Goal: Task Accomplishment & Management: Use online tool/utility

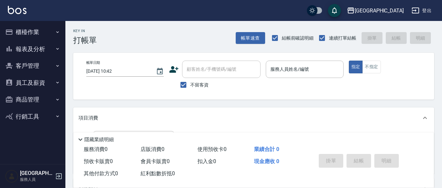
click at [35, 65] on button "客戶管理" at bounding box center [33, 65] width 60 height 17
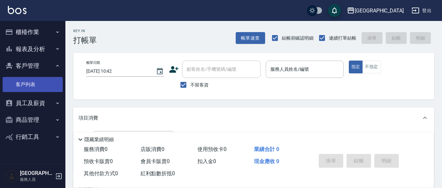
click at [38, 88] on link "客戶列表" at bounding box center [33, 84] width 60 height 15
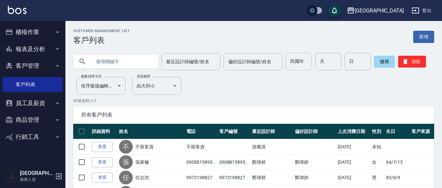
click at [294, 63] on input "民國年" at bounding box center [299, 62] width 26 height 18
click at [115, 55] on input "text" at bounding box center [122, 62] width 61 height 18
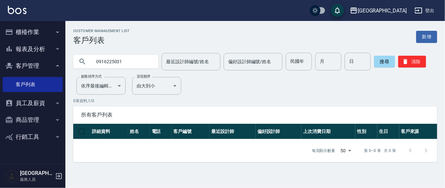
click at [137, 62] on input "0916225031" at bounding box center [122, 62] width 61 height 18
type input "0"
click at [207, 59] on input "最近設計師編號/姓名" at bounding box center [190, 61] width 53 height 11
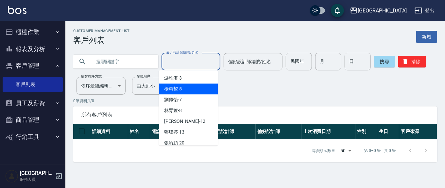
click at [193, 86] on div "[PERSON_NAME]5" at bounding box center [188, 88] width 59 height 11
type input "[PERSON_NAME]5"
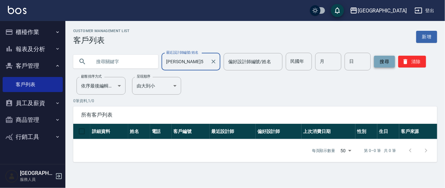
click at [375, 65] on button "搜尋" at bounding box center [384, 62] width 21 height 12
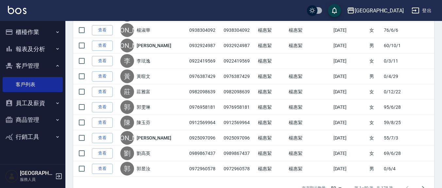
scroll to position [732, 0]
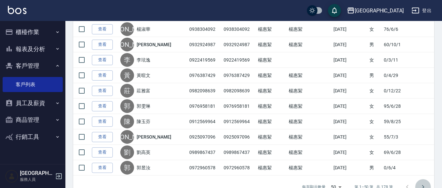
click at [425, 183] on icon "Go to next page" at bounding box center [423, 187] width 8 height 8
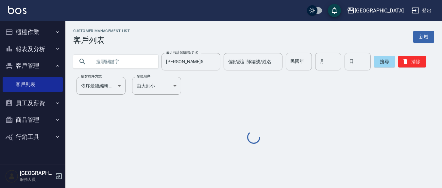
scroll to position [0, 0]
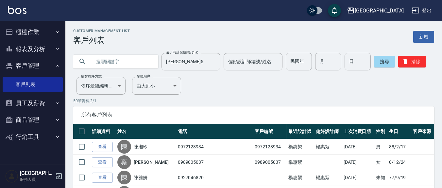
click at [114, 61] on input "text" at bounding box center [122, 62] width 61 height 18
type input "[PERSON_NAME]"
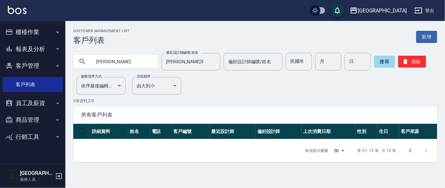
click at [141, 58] on input "[PERSON_NAME]" at bounding box center [122, 62] width 61 height 18
click at [386, 61] on button "搜尋" at bounding box center [384, 62] width 21 height 12
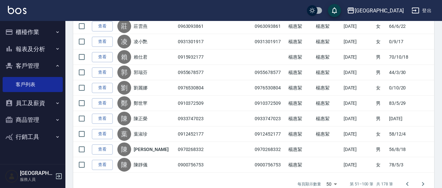
scroll to position [737, 0]
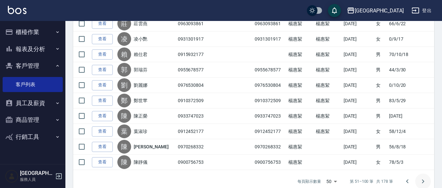
click at [426, 178] on icon "Go to next page" at bounding box center [423, 181] width 8 height 8
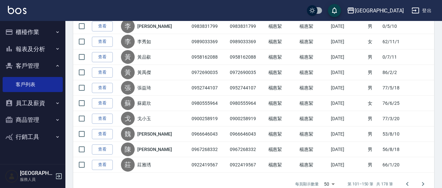
scroll to position [739, 0]
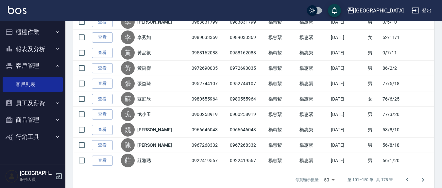
click at [418, 176] on button "Go to next page" at bounding box center [423, 180] width 16 height 16
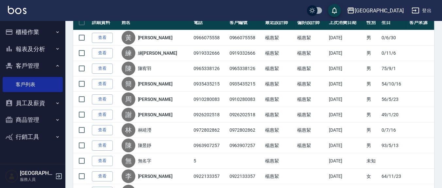
scroll to position [116, 0]
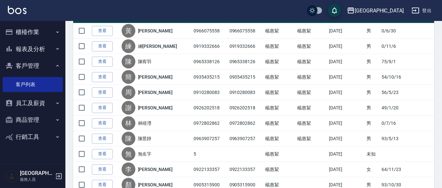
click at [108, 152] on link "查看" at bounding box center [102, 154] width 21 height 10
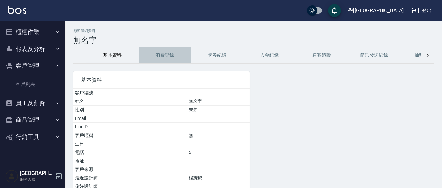
click at [165, 57] on button "消費記錄" at bounding box center [165, 55] width 52 height 16
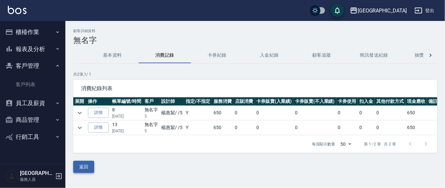
click at [87, 171] on button "返回" at bounding box center [83, 166] width 21 height 12
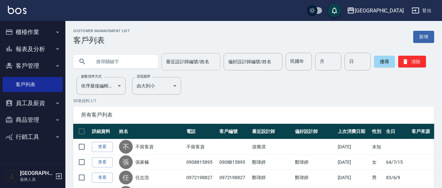
click at [205, 64] on input "最近設計師編號/姓名" at bounding box center [190, 61] width 53 height 11
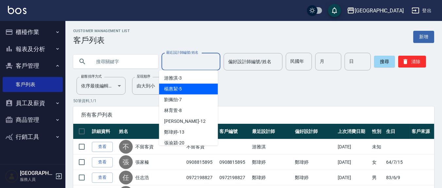
click at [197, 88] on div "[PERSON_NAME]5" at bounding box center [188, 88] width 59 height 11
type input "[PERSON_NAME]5"
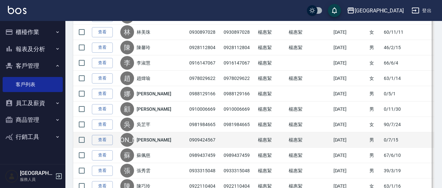
scroll to position [747, 0]
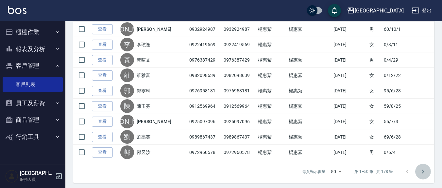
click at [427, 169] on button "Go to next page" at bounding box center [423, 171] width 16 height 16
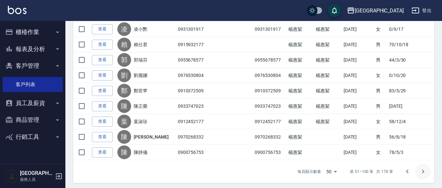
click at [422, 168] on icon "Go to next page" at bounding box center [423, 171] width 8 height 8
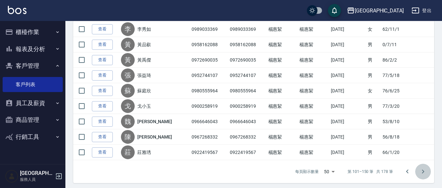
click at [423, 169] on icon "Go to next page" at bounding box center [423, 171] width 2 height 4
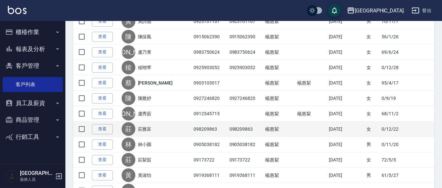
scroll to position [409, 0]
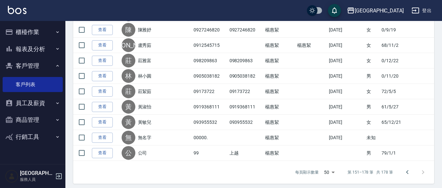
click at [423, 167] on div at bounding box center [414, 172] width 31 height 16
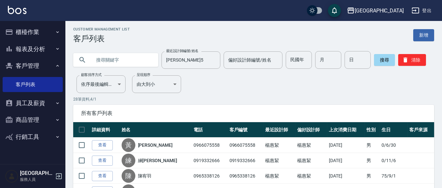
scroll to position [0, 0]
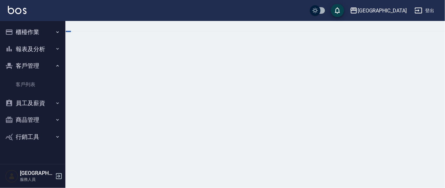
click at [26, 36] on button "櫃檯作業" at bounding box center [33, 32] width 60 height 17
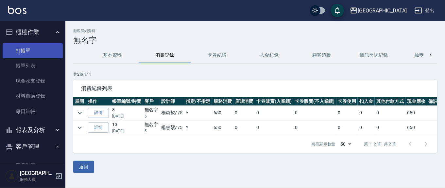
click at [23, 46] on link "打帳單" at bounding box center [33, 50] width 60 height 15
